Goal: Information Seeking & Learning: Find specific fact

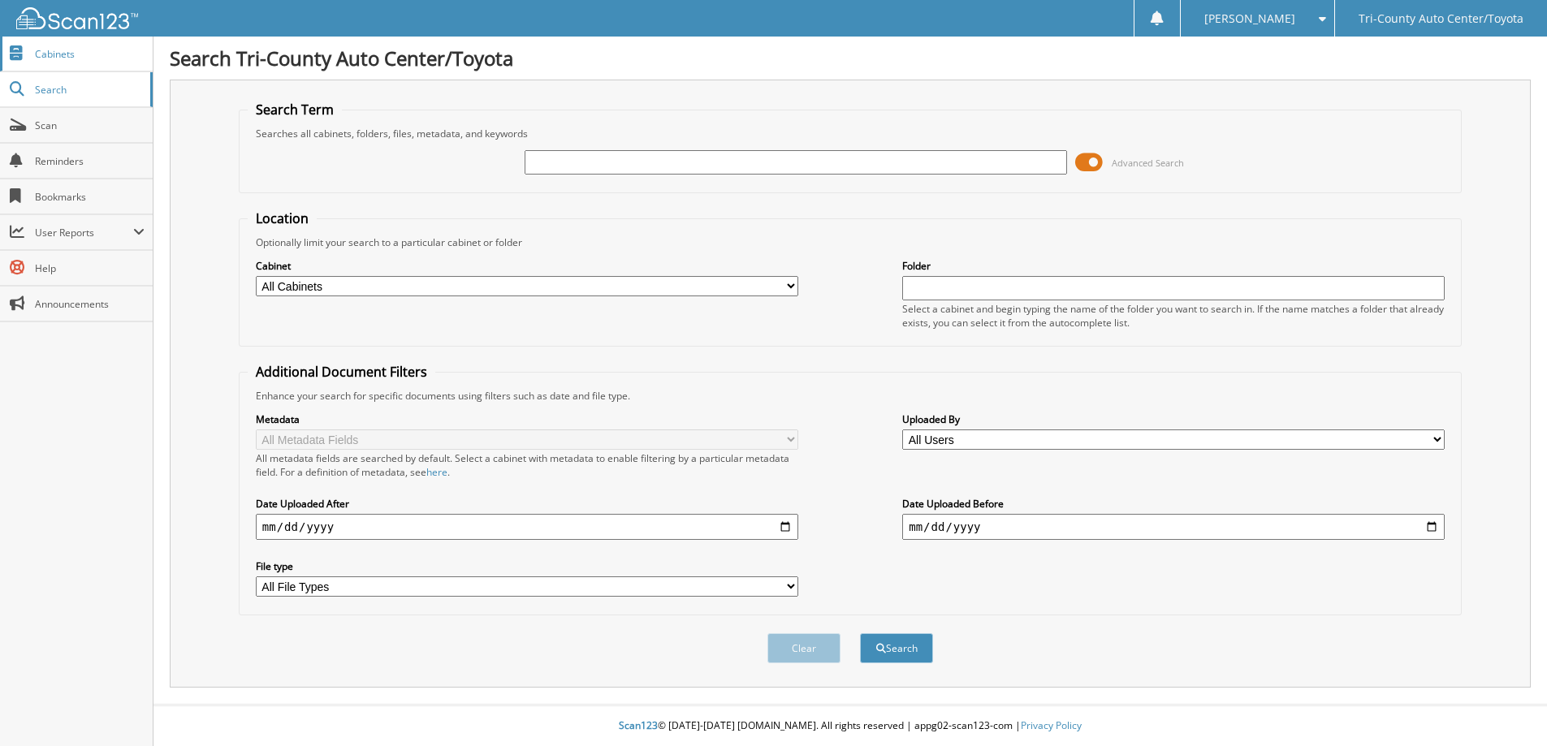
click at [67, 47] on span "Cabinets" at bounding box center [90, 54] width 110 height 14
click at [780, 594] on select "All File Types JPG LNK PDF ZIP" at bounding box center [527, 587] width 543 height 20
select select "pdf"
click at [256, 586] on select "All File Types JPG LNK PDF ZIP" at bounding box center [527, 587] width 543 height 20
click at [1151, 447] on select "All Users Aidan Eisenhart alex pike Alyssa Clemens Brad Barber BRANDON COFFMAN …" at bounding box center [1173, 440] width 543 height 20
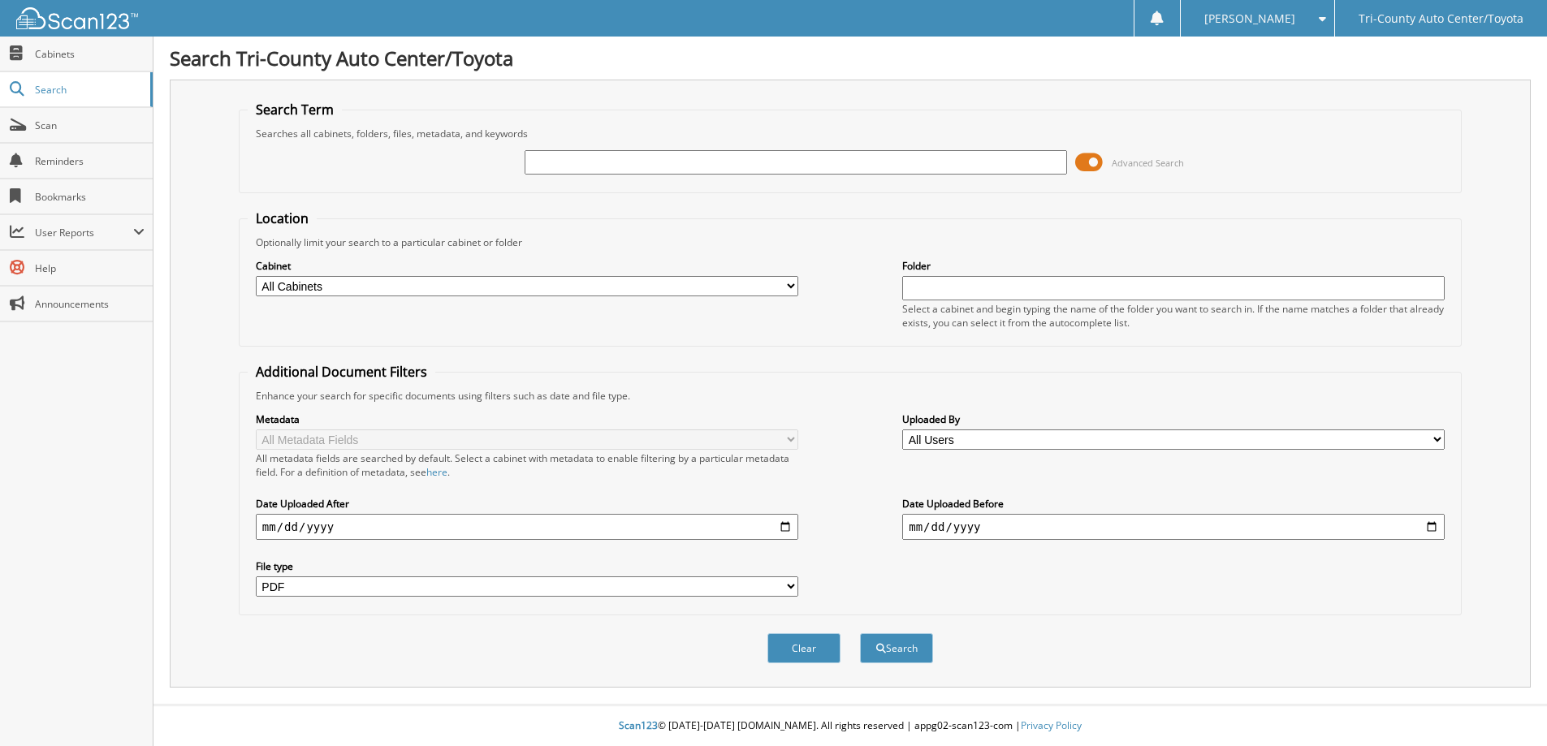
click at [1046, 667] on div "Clear Search" at bounding box center [850, 649] width 1223 height 66
click at [1048, 536] on input "date" at bounding box center [1173, 527] width 543 height 26
click at [656, 169] on input "text" at bounding box center [796, 162] width 543 height 24
type input "BUMPER"
click at [906, 660] on button "Search" at bounding box center [896, 648] width 73 height 30
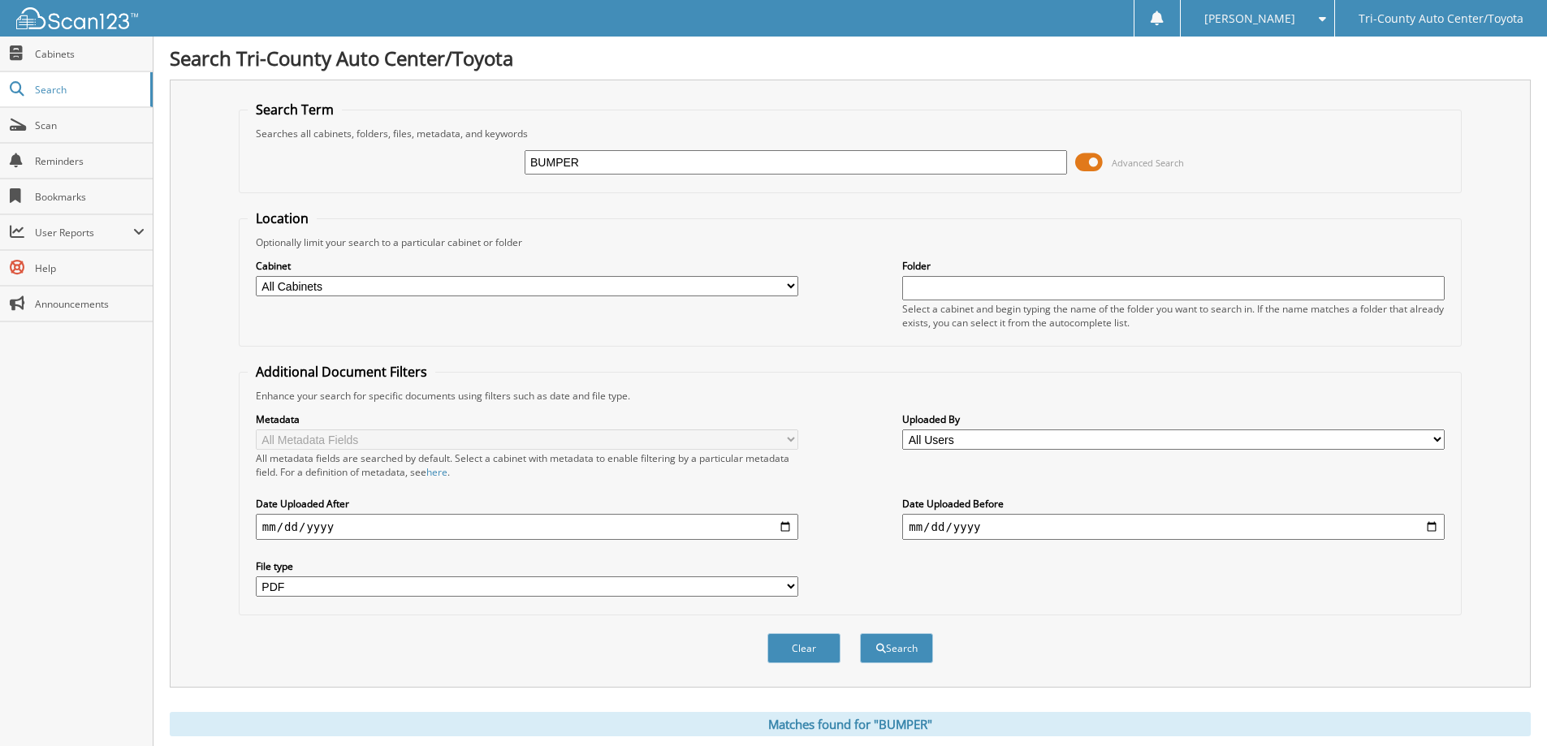
select select "pdf"
click at [39, 231] on span "User Reports" at bounding box center [84, 233] width 98 height 14
click at [76, 275] on span "My Recent Activity" at bounding box center [84, 268] width 119 height 15
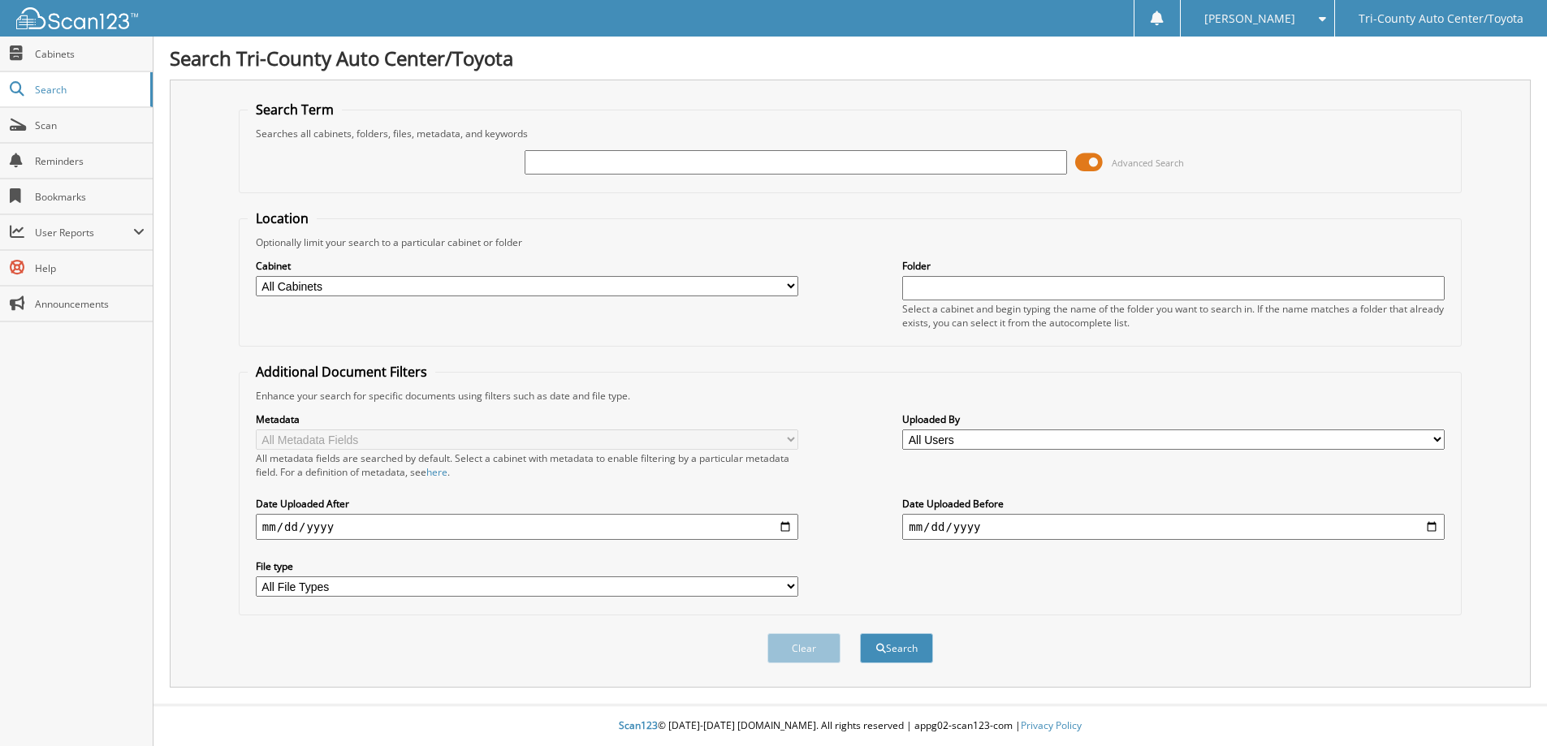
click at [697, 152] on input "text" at bounding box center [796, 162] width 543 height 24
type input "BUMPER"
click at [1092, 299] on input "text" at bounding box center [1173, 288] width 543 height 24
type input "BUMPER HIGHLANDER"
click at [906, 654] on button "Search" at bounding box center [896, 648] width 73 height 30
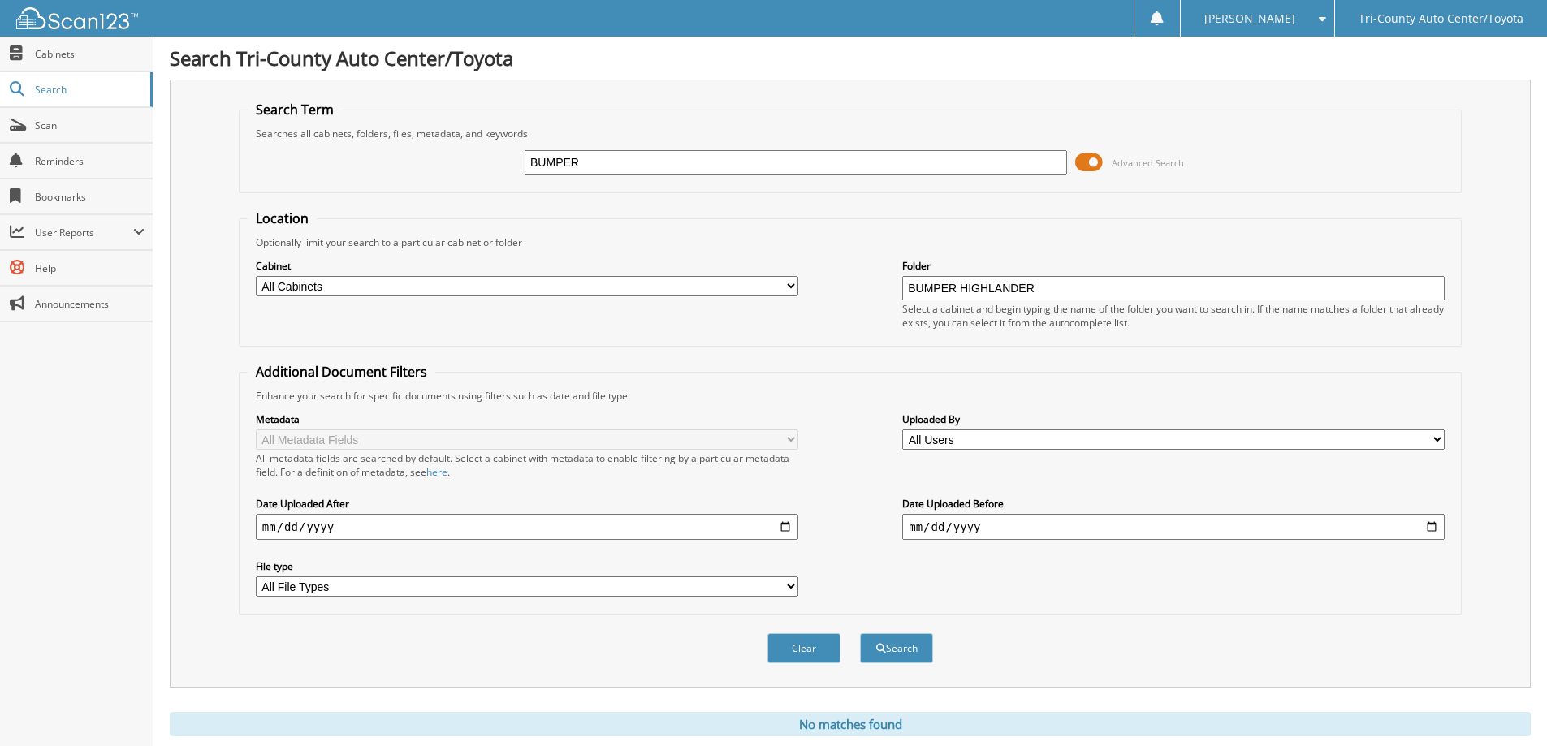
click at [772, 283] on select "All Cabinets CAR DEALS REPAIR ORDERS Needs Filing" at bounding box center [527, 286] width 543 height 20
select select "15209"
click at [256, 279] on select "All Cabinets CAR DEALS REPAIR ORDERS Needs Filing" at bounding box center [527, 286] width 543 height 20
click at [892, 651] on button "Search" at bounding box center [896, 648] width 73 height 30
click at [898, 655] on button "Search" at bounding box center [896, 648] width 73 height 30
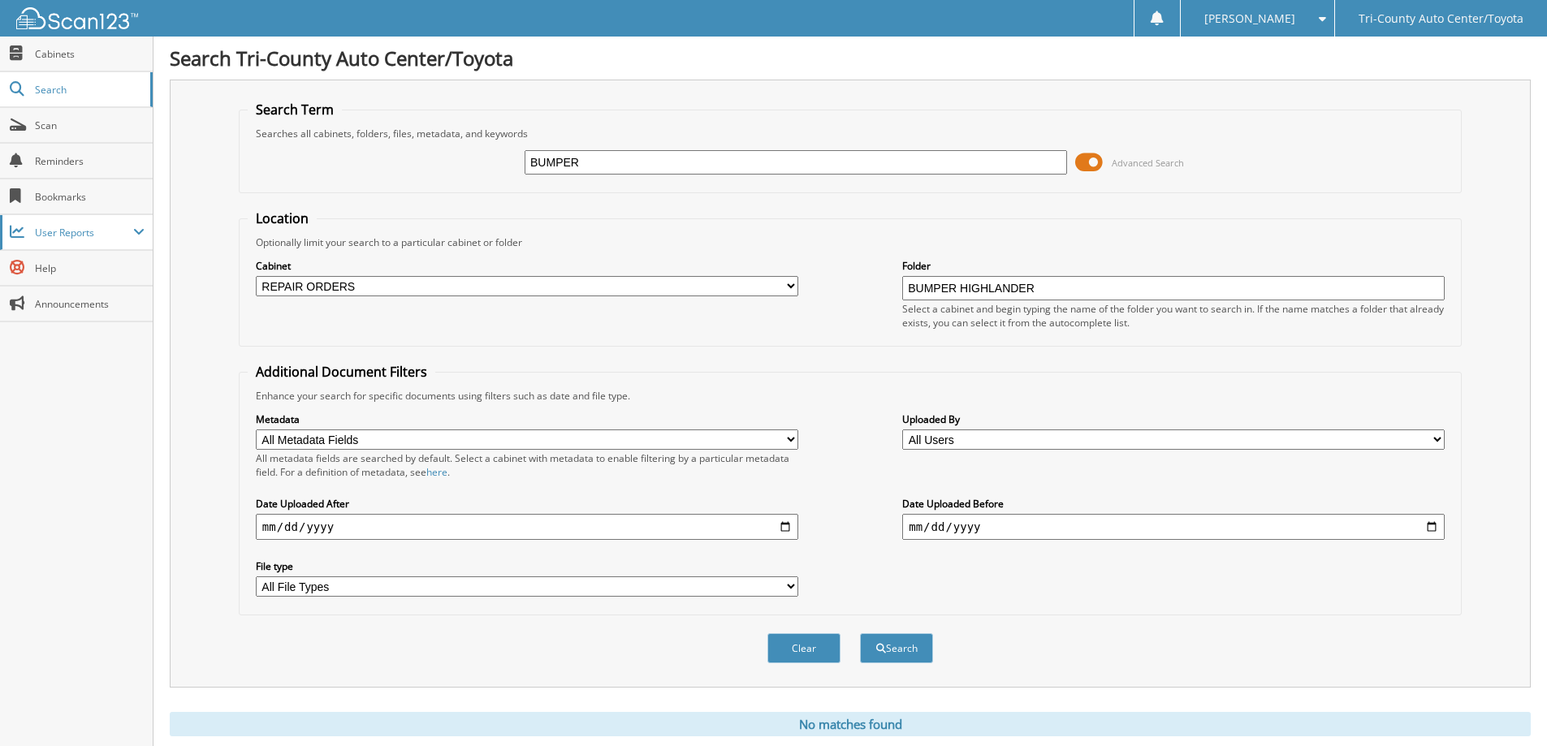
click at [54, 239] on span "User Reports" at bounding box center [84, 233] width 98 height 14
click at [76, 266] on span "My Recent Activity" at bounding box center [84, 268] width 119 height 15
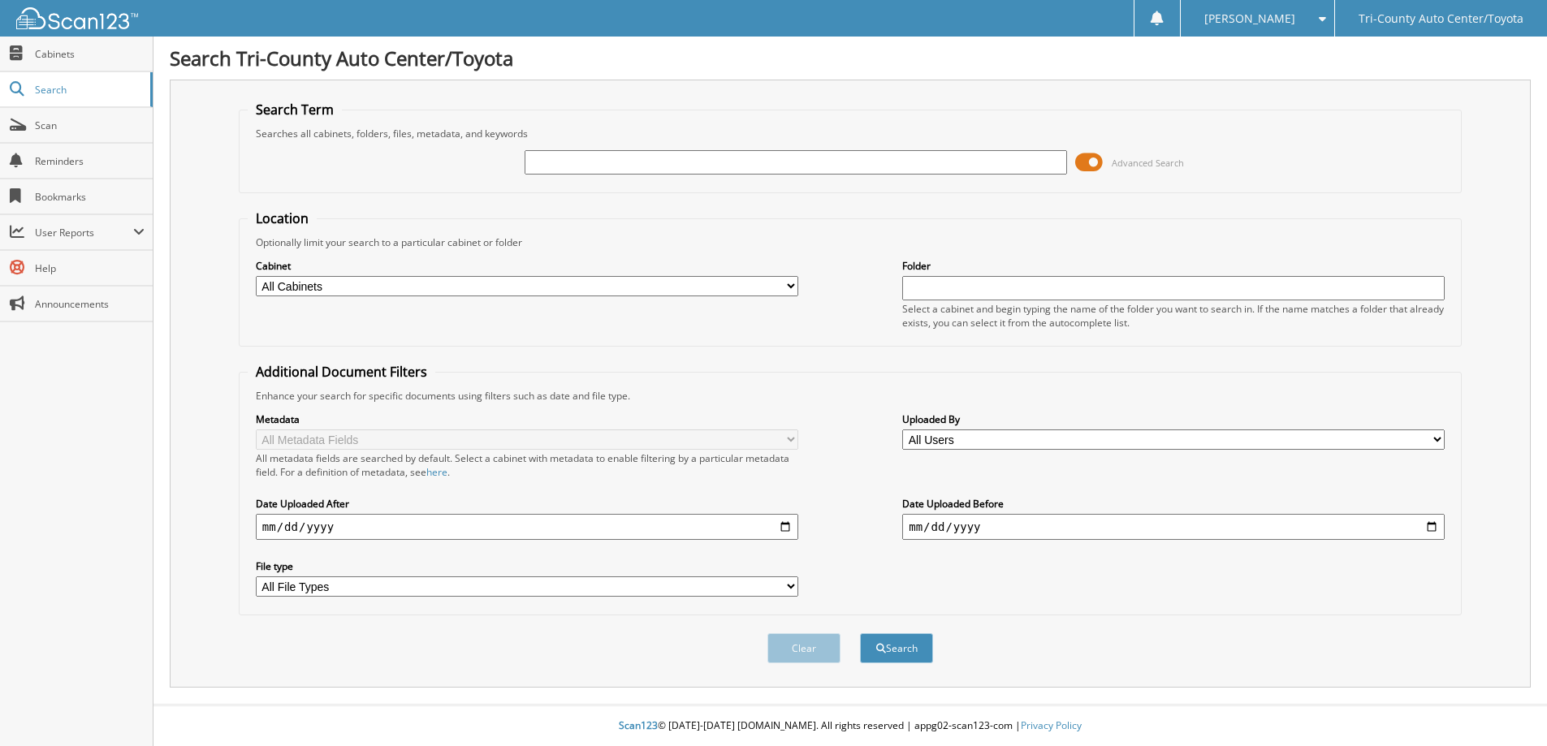
click at [956, 288] on input "text" at bounding box center [1173, 288] width 543 height 24
click at [981, 296] on input "text" at bounding box center [1173, 288] width 543 height 24
click at [860, 633] on button "Search" at bounding box center [896, 648] width 73 height 30
click at [1052, 295] on input "BUMPER, HIGHLANDER" at bounding box center [1173, 288] width 543 height 24
type input "BUMPER"
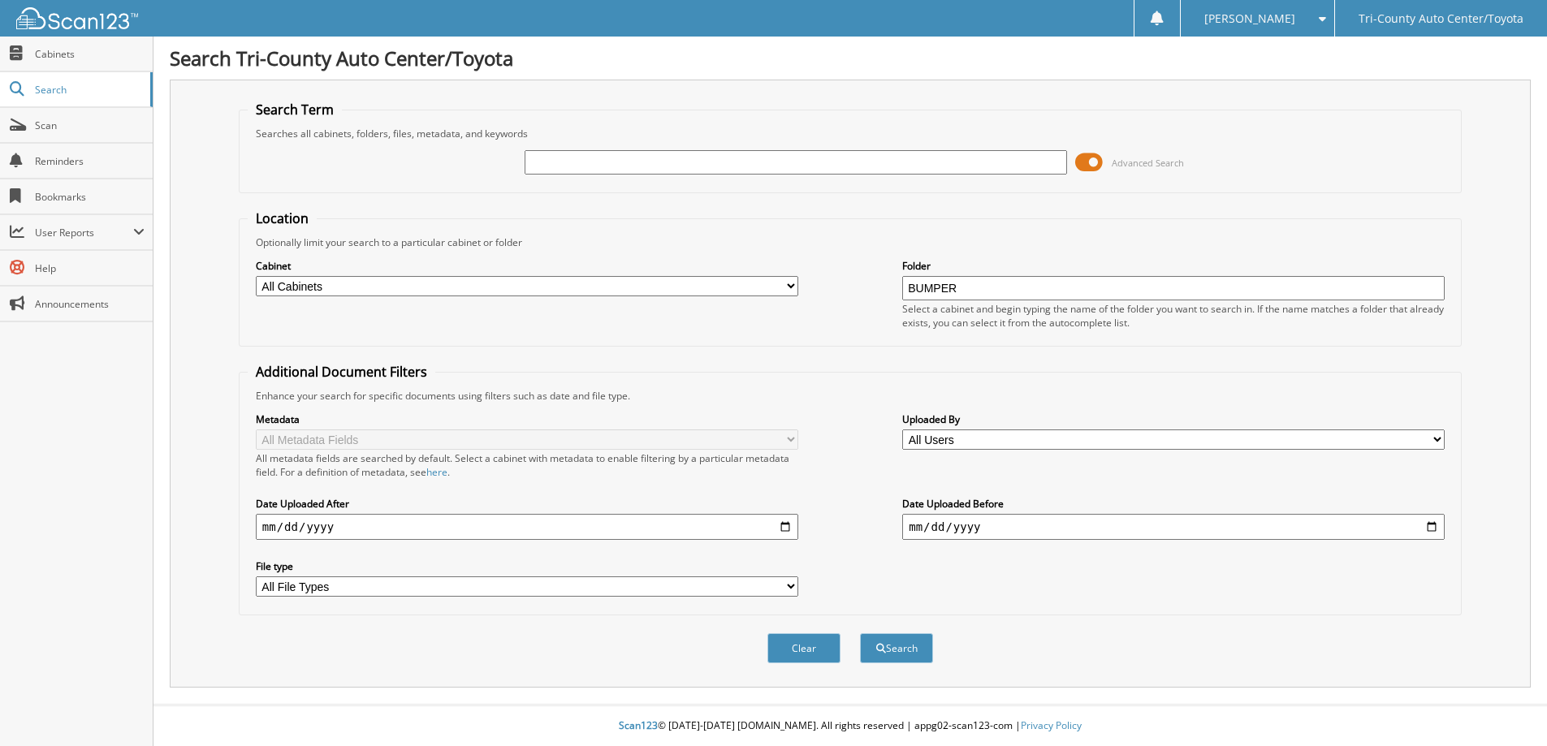
click at [558, 162] on input "text" at bounding box center [796, 162] width 543 height 24
type input "BUMPER HIGHLANDER"
click at [860, 633] on button "Search" at bounding box center [896, 648] width 73 height 30
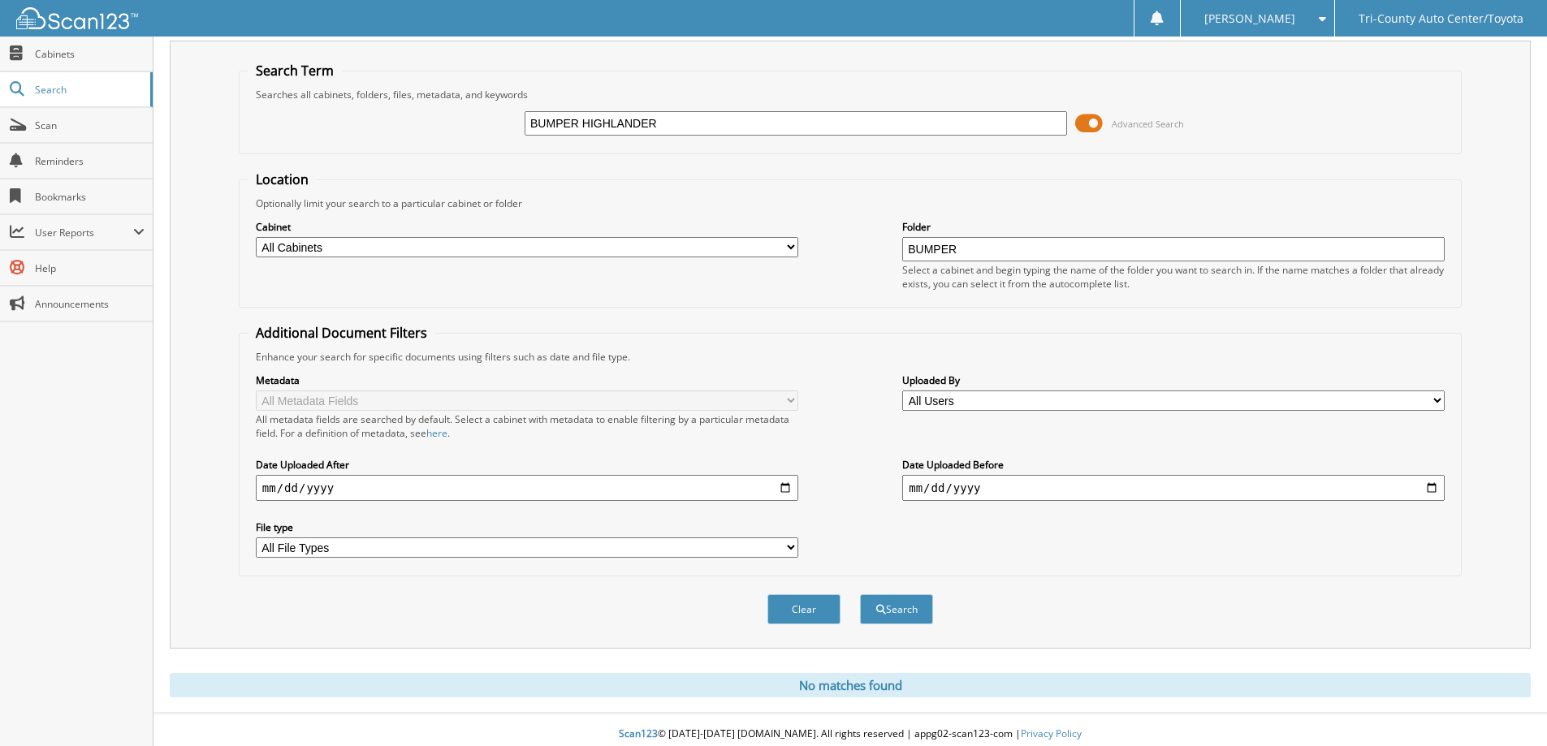
scroll to position [58, 0]
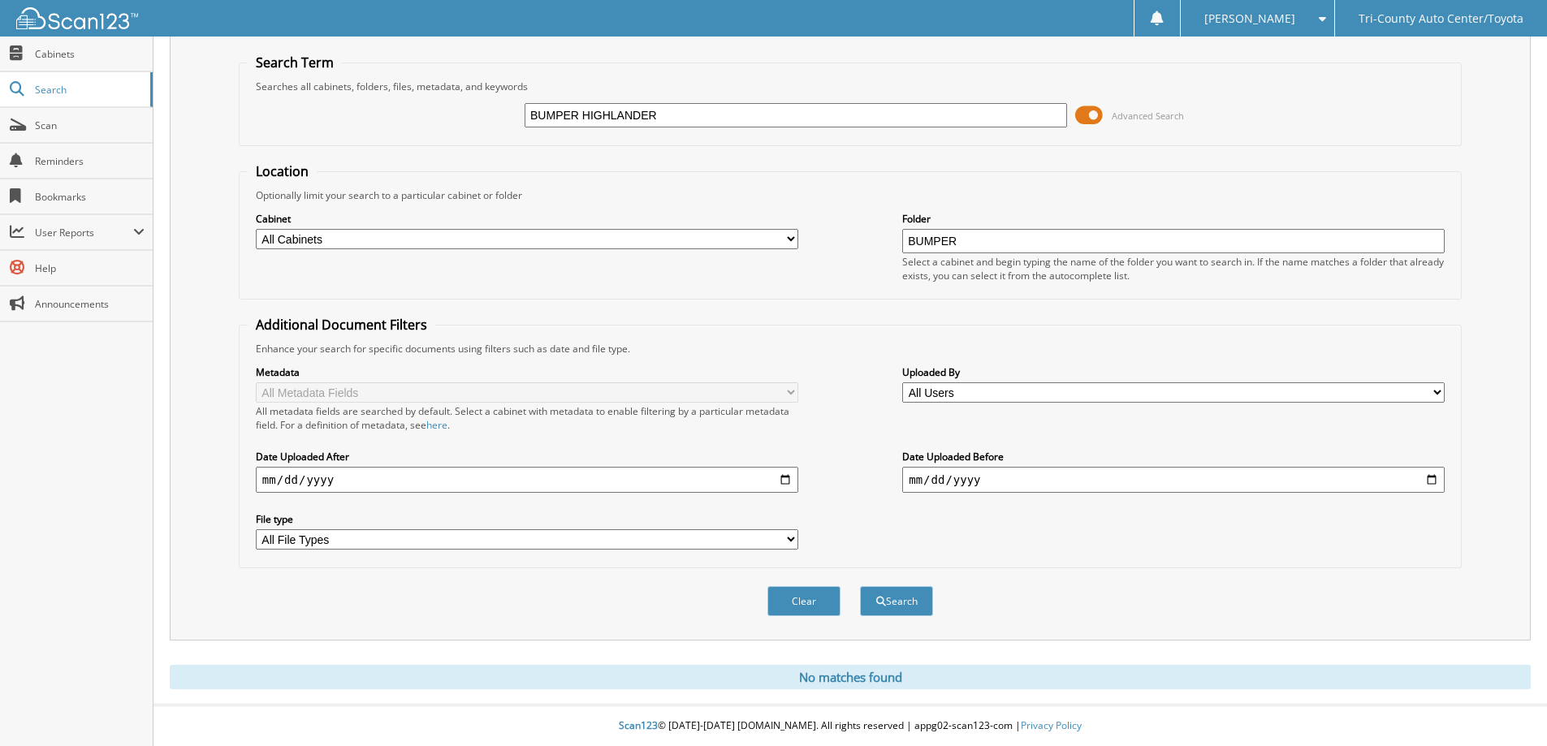
click at [760, 533] on select "All File Types JPG LNK PDF ZIP" at bounding box center [527, 540] width 543 height 20
select select "pdf"
click at [256, 530] on select "All File Types JPG LNK PDF ZIP" at bounding box center [527, 540] width 543 height 20
click at [897, 600] on button "Search" at bounding box center [896, 601] width 73 height 30
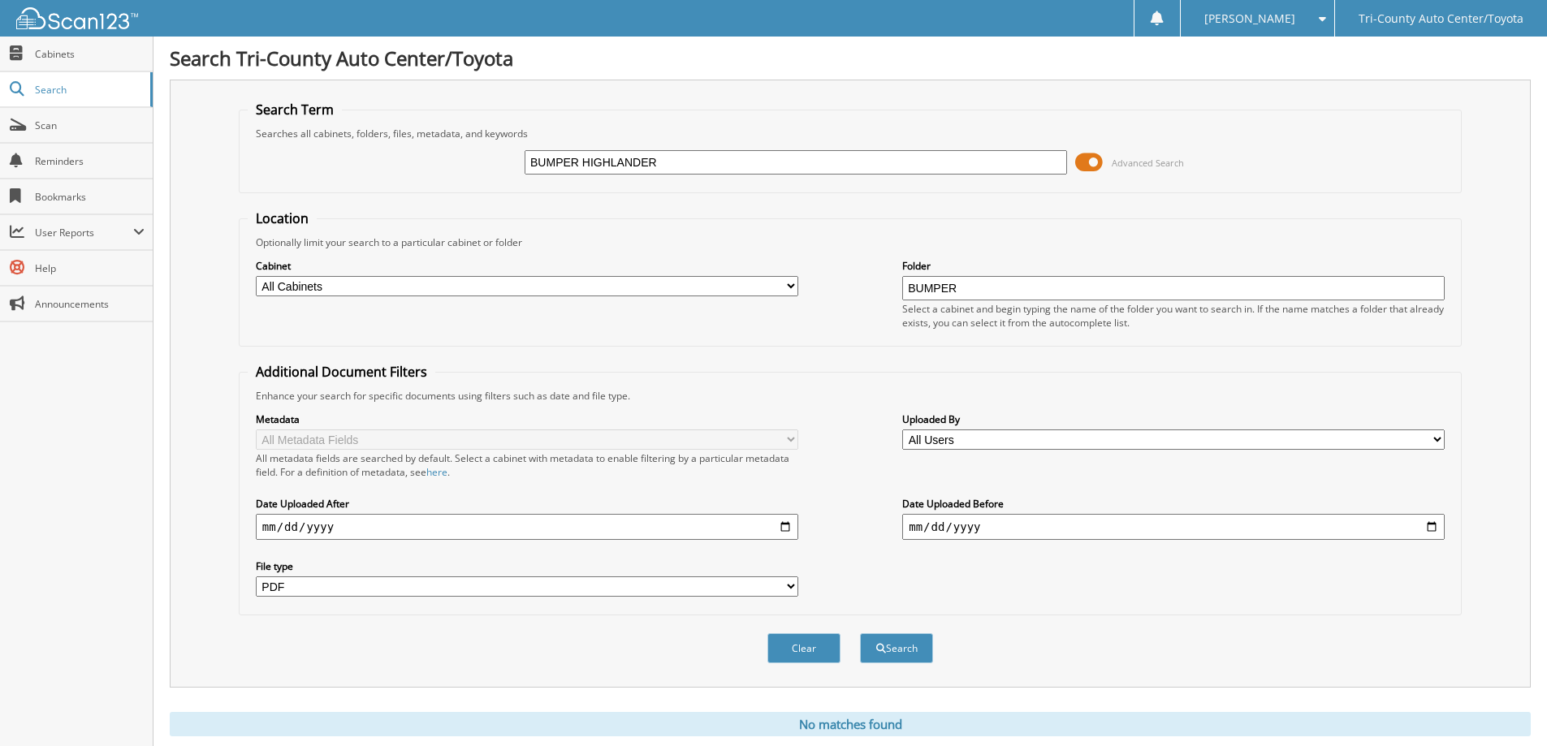
select select "pdf"
click at [1093, 158] on span at bounding box center [1089, 162] width 28 height 24
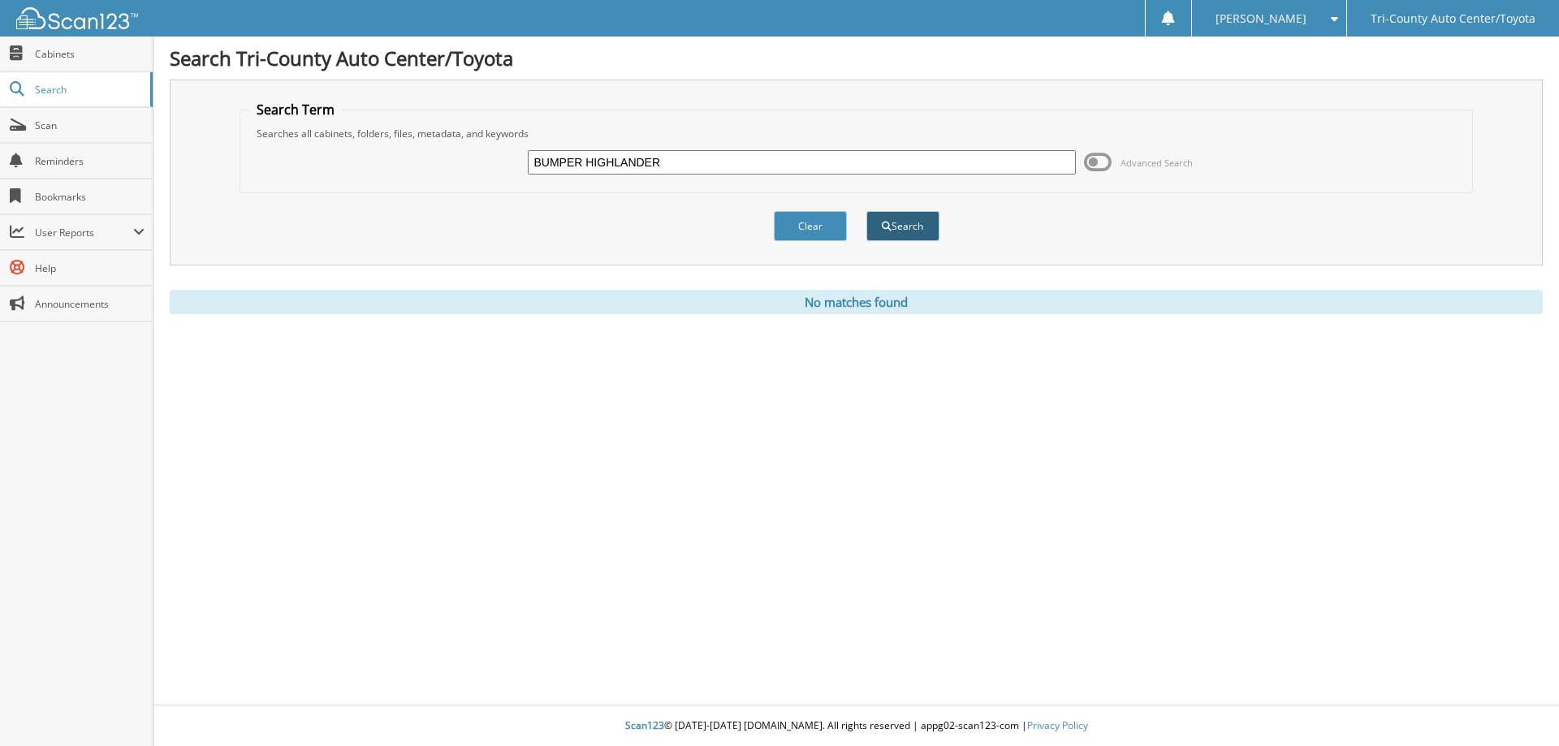
click at [919, 231] on button "Search" at bounding box center [903, 226] width 73 height 30
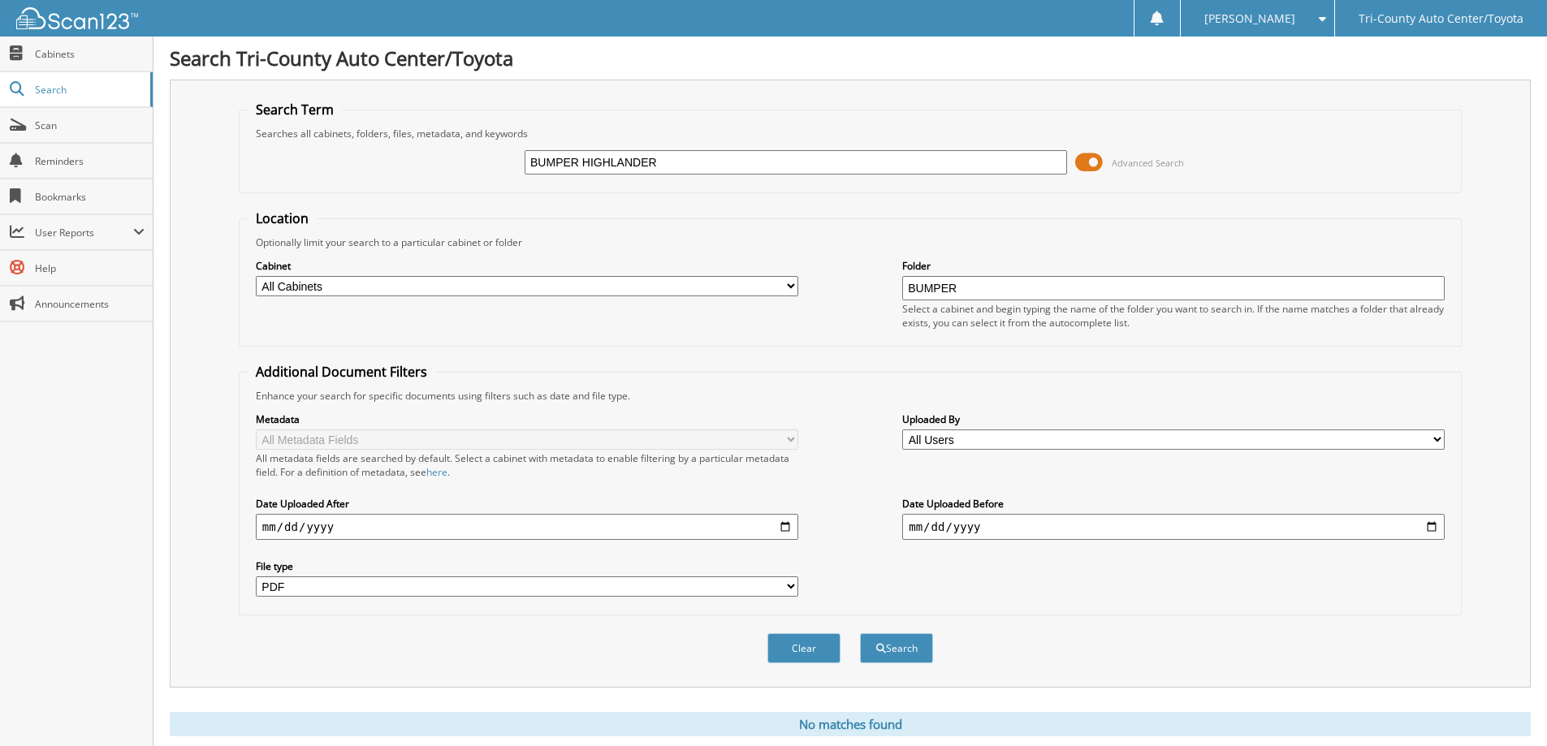
select select "pdf"
click at [79, 230] on span "User Reports" at bounding box center [84, 233] width 98 height 14
click at [113, 265] on span "My Recent Activity" at bounding box center [84, 268] width 119 height 15
